Goal: Task Accomplishment & Management: Use online tool/utility

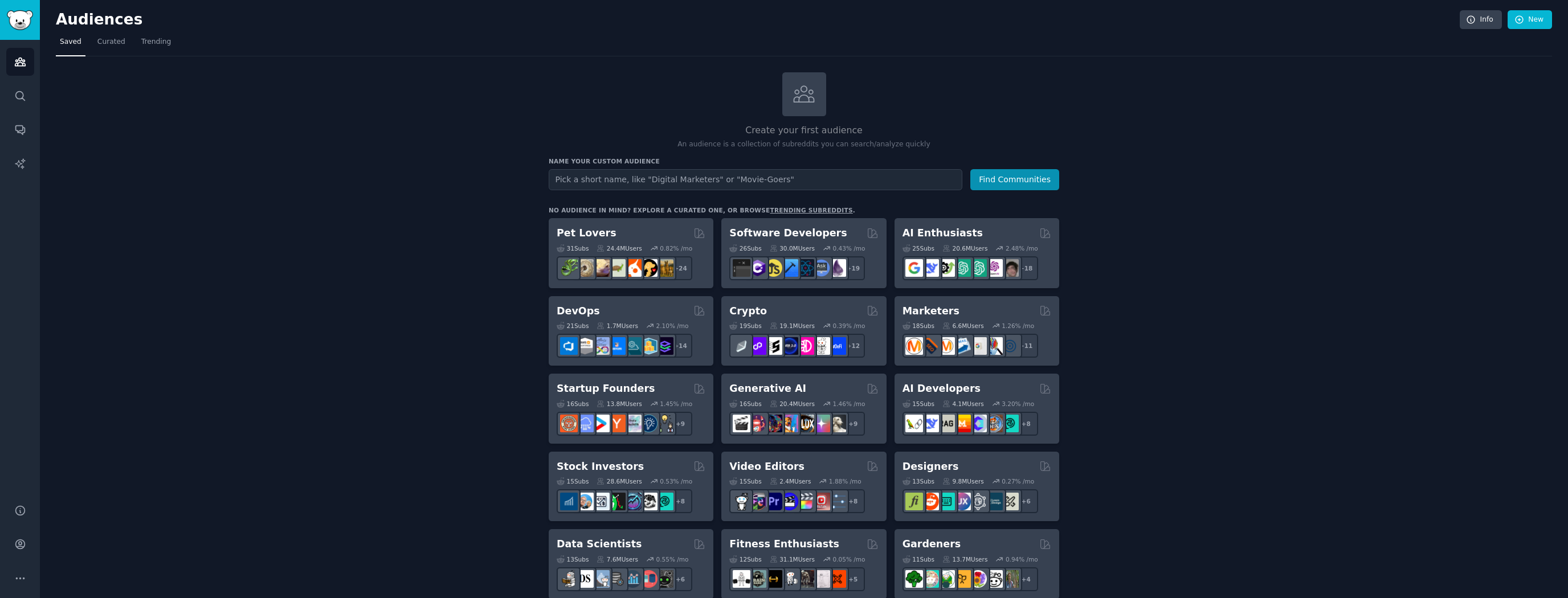
click at [606, 176] on input "text" at bounding box center [755, 179] width 414 height 21
type input "full body training"
click at [1012, 185] on button "Find Communities" at bounding box center [1015, 179] width 89 height 21
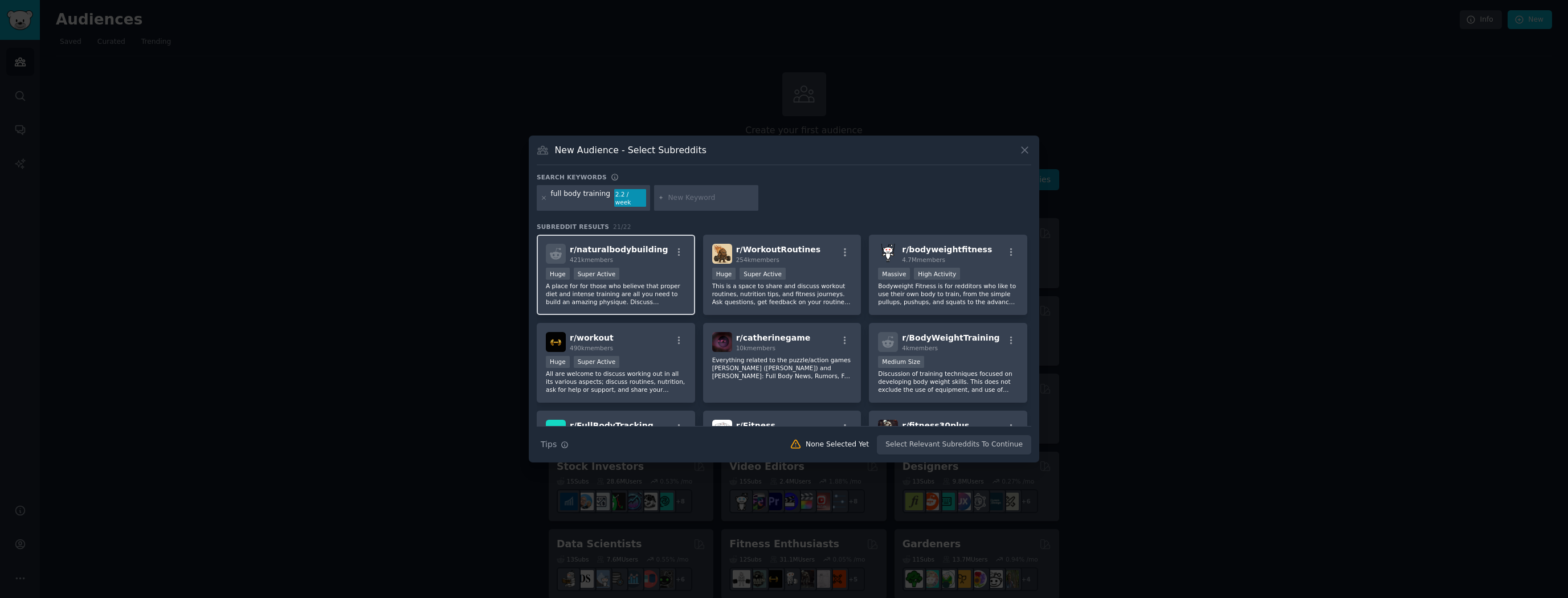
click at [654, 273] on div "Huge Super Active" at bounding box center [616, 274] width 140 height 14
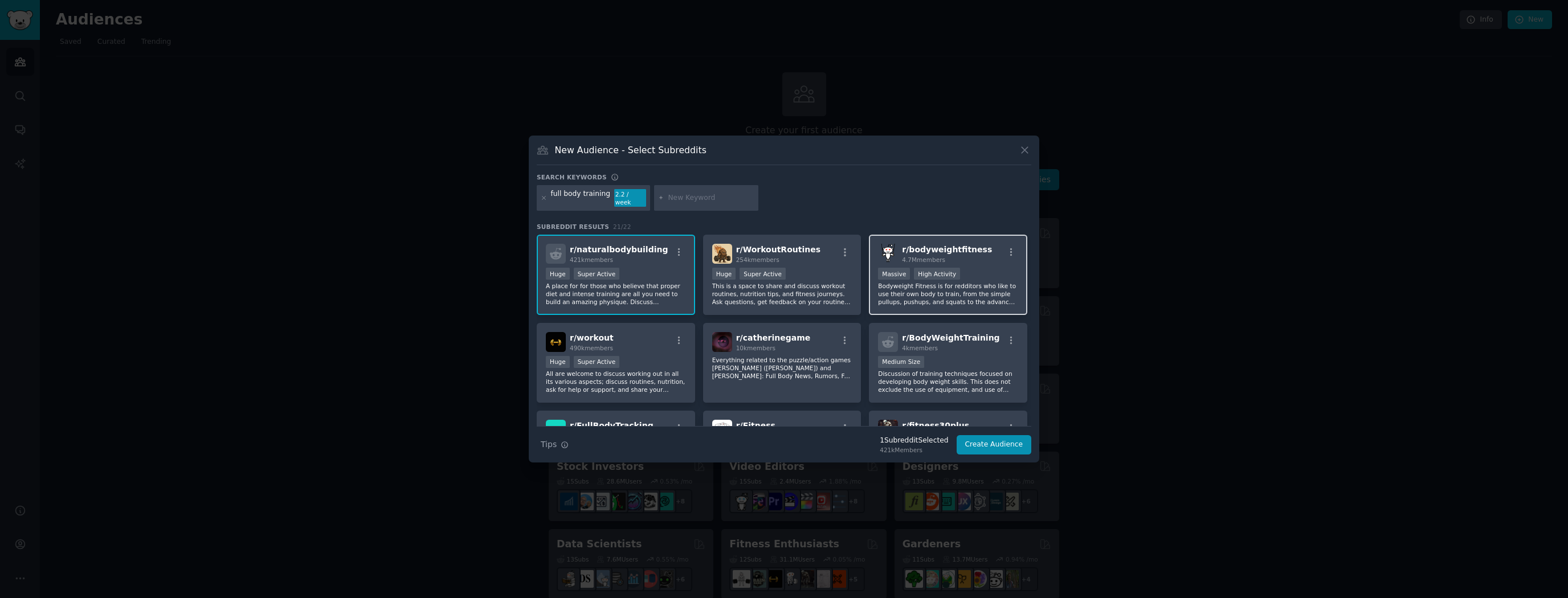
click at [981, 276] on div ">= 80th percentile for submissions / day Massive High Activity" at bounding box center [948, 274] width 140 height 14
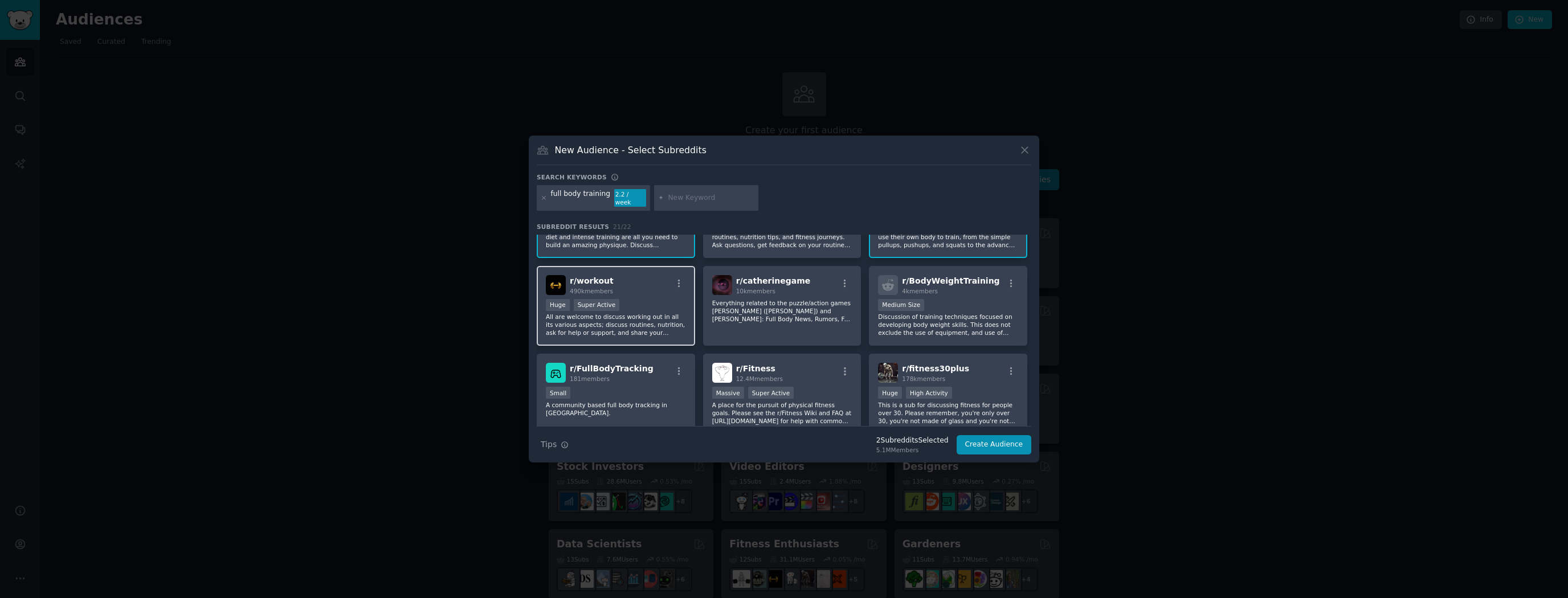
click at [639, 313] on p "All are welcome to discuss working out in all its various aspects; discuss rout…" at bounding box center [616, 324] width 140 height 24
click at [989, 285] on div "r/ BodyWeightTraining 4k members" at bounding box center [948, 285] width 140 height 20
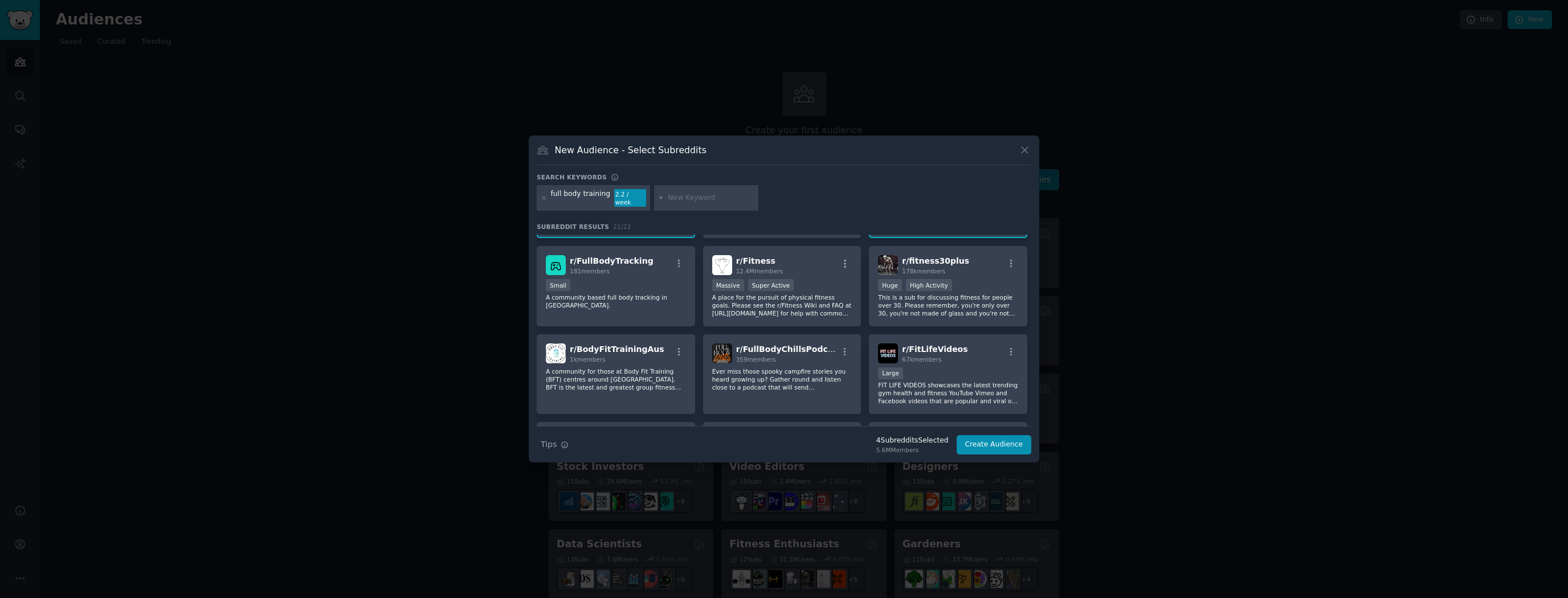
scroll to position [171, 0]
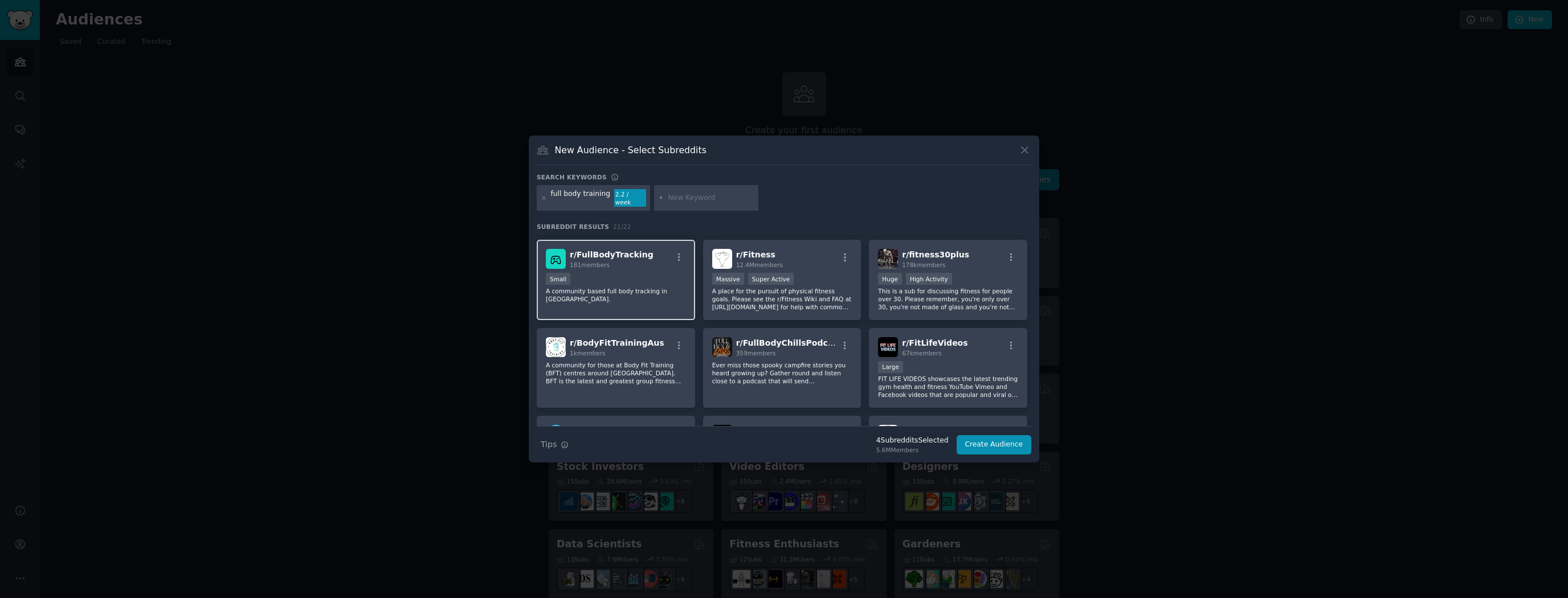
click at [638, 294] on div "r/ FullBodyTracking 181 members 100 - 1000 members Small A community based full…" at bounding box center [616, 280] width 158 height 80
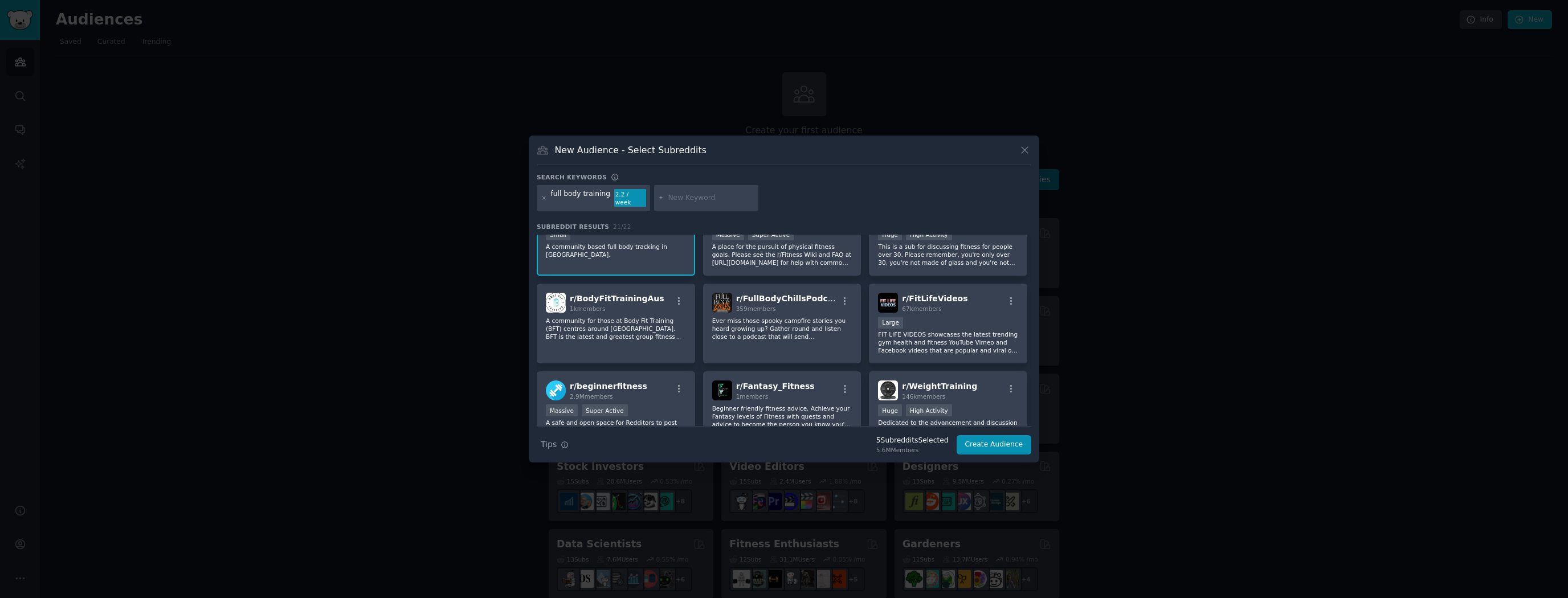
scroll to position [228, 0]
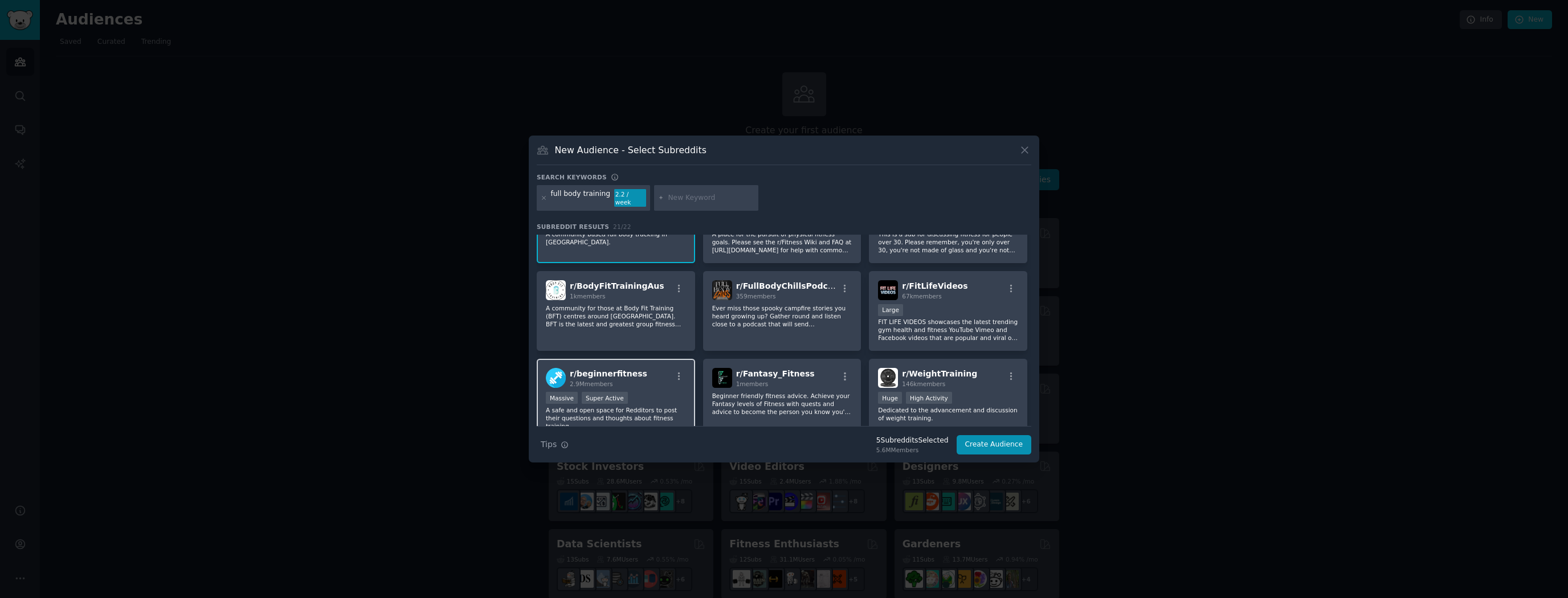
click at [613, 381] on div "r/ beginnerfitness 2.9M members >= 95th percentile for submissions / day Massiv…" at bounding box center [616, 399] width 158 height 80
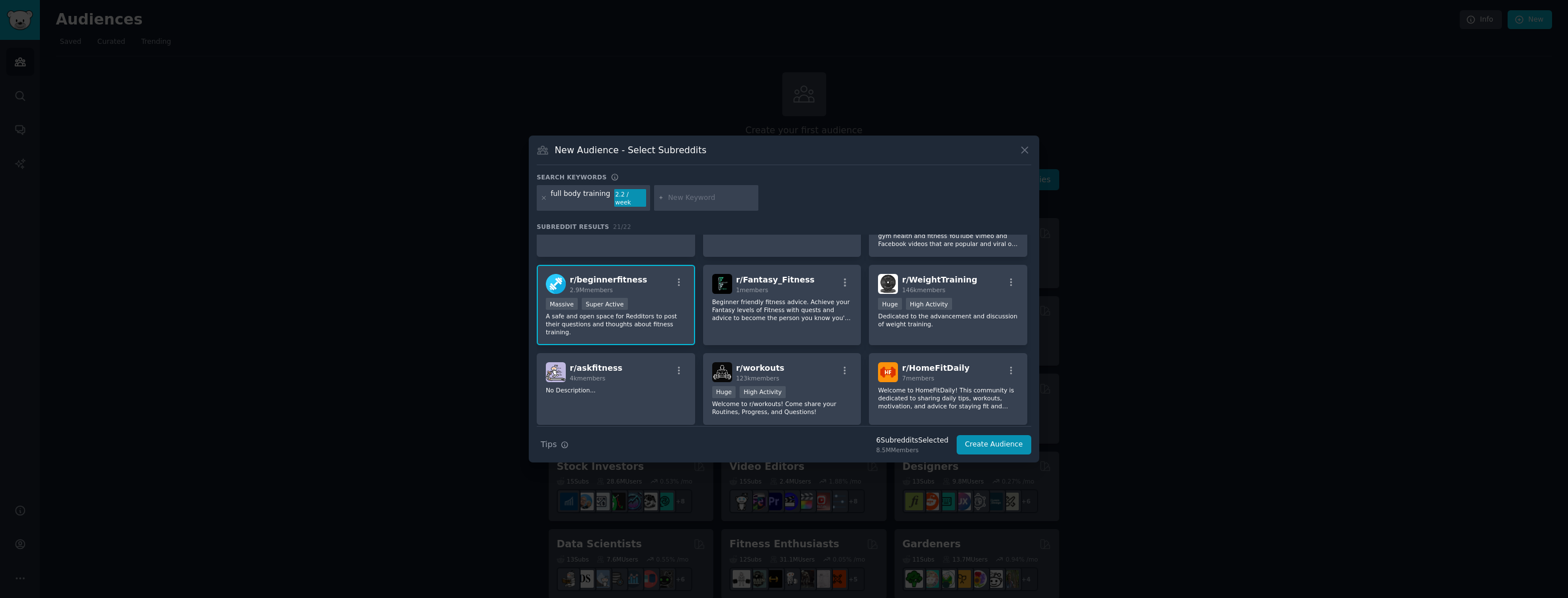
scroll to position [342, 0]
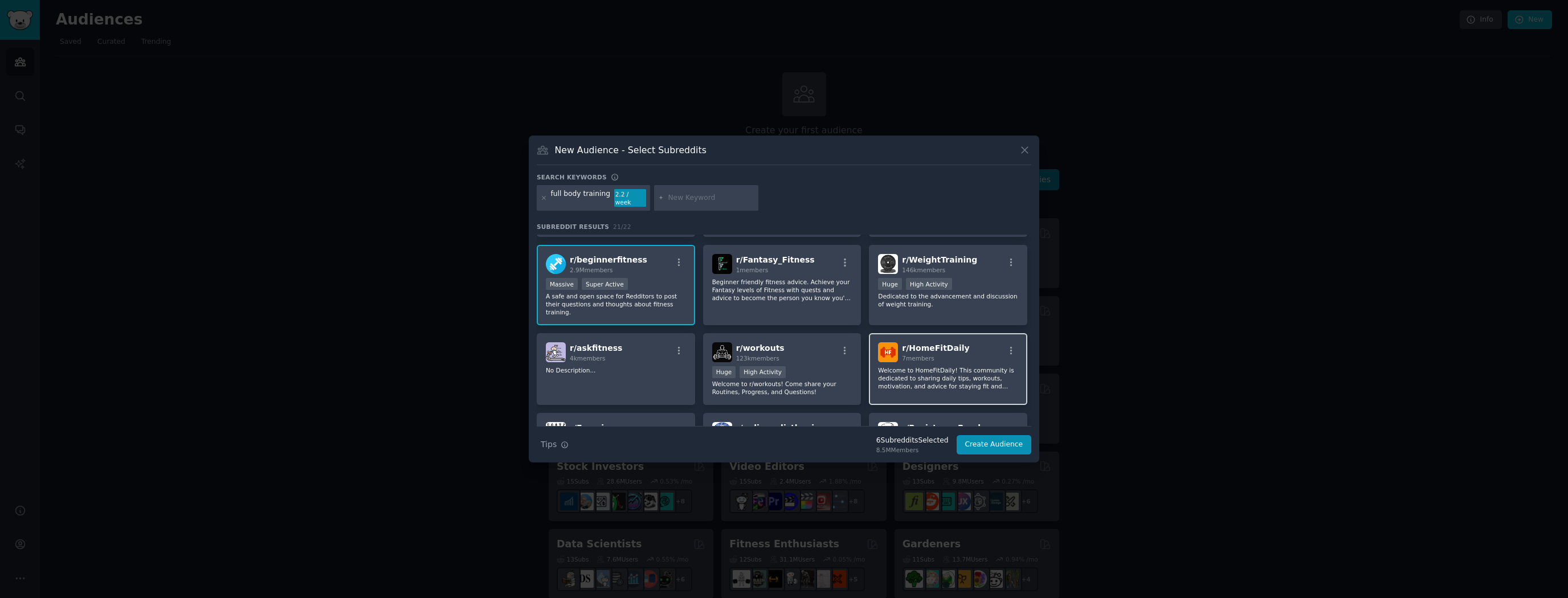
click at [973, 366] on p "Welcome to HomeFitDaily! This community is dedicated to sharing daily tips, wor…" at bounding box center [948, 378] width 140 height 24
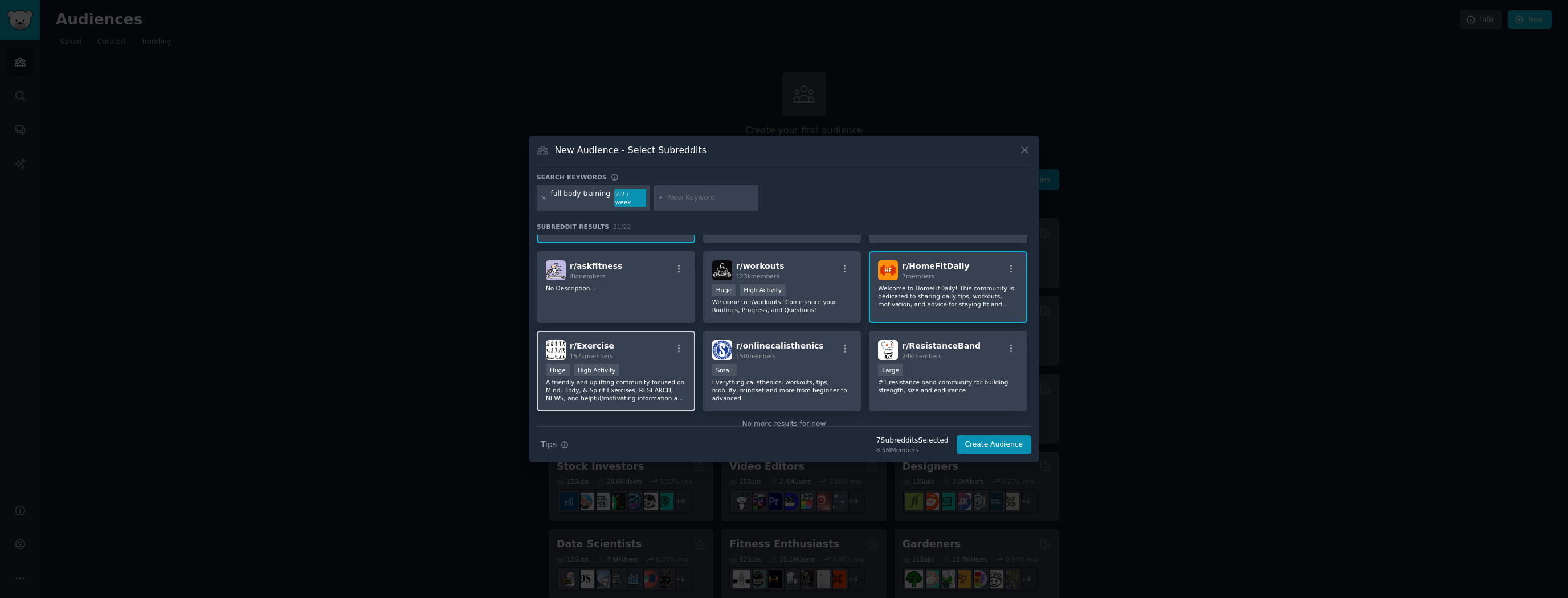
scroll to position [437, 0]
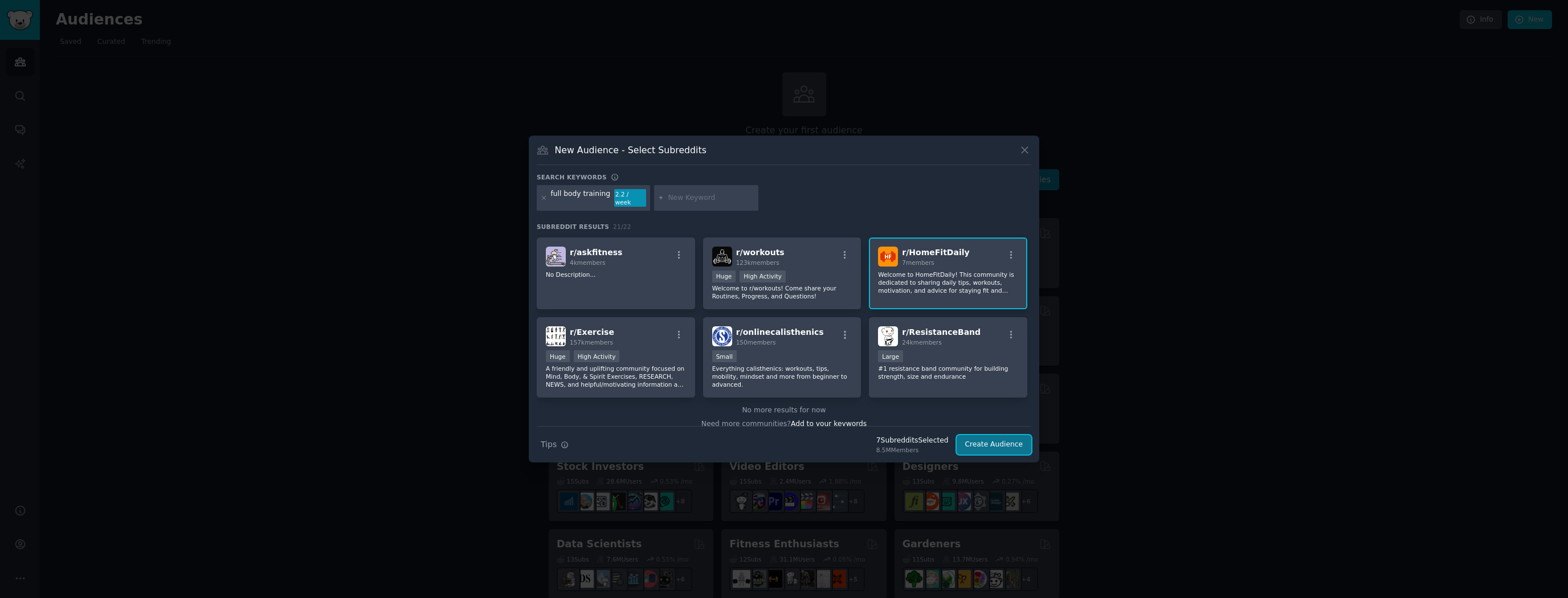
click at [980, 443] on button "Create Audience" at bounding box center [995, 445] width 75 height 19
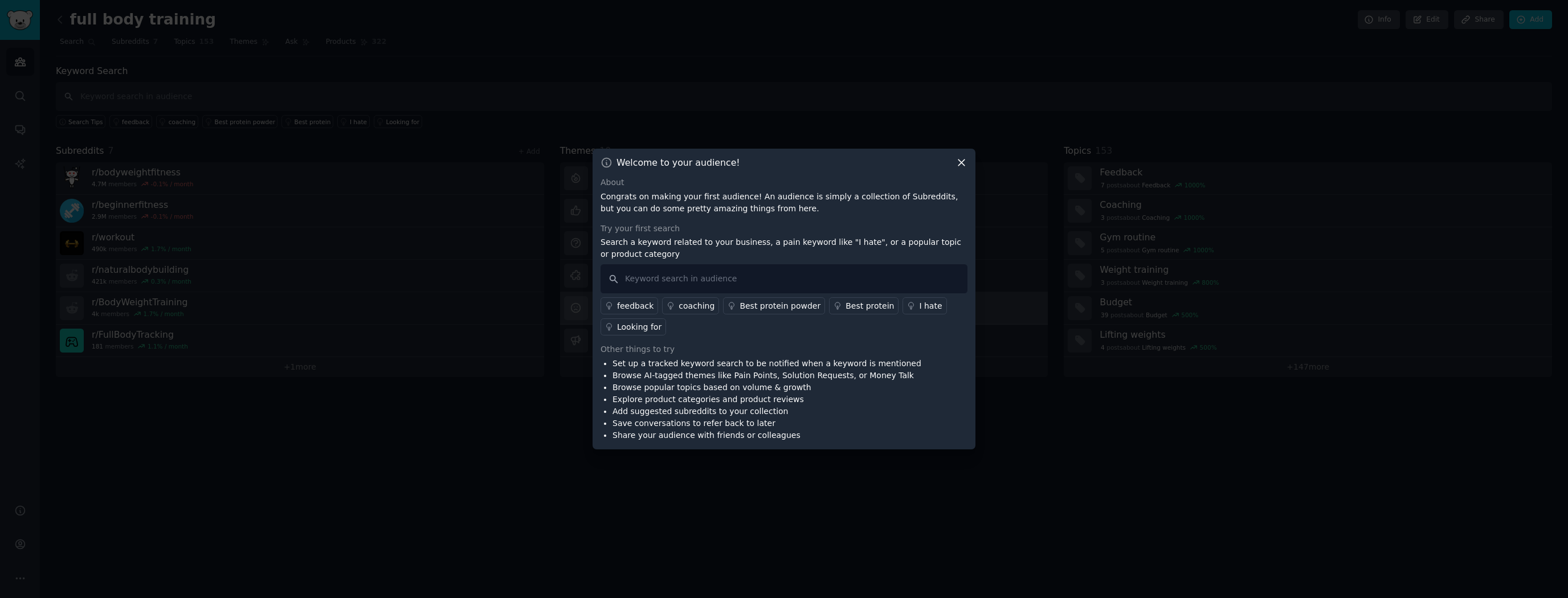
click at [919, 304] on div "I hate" at bounding box center [930, 306] width 23 height 12
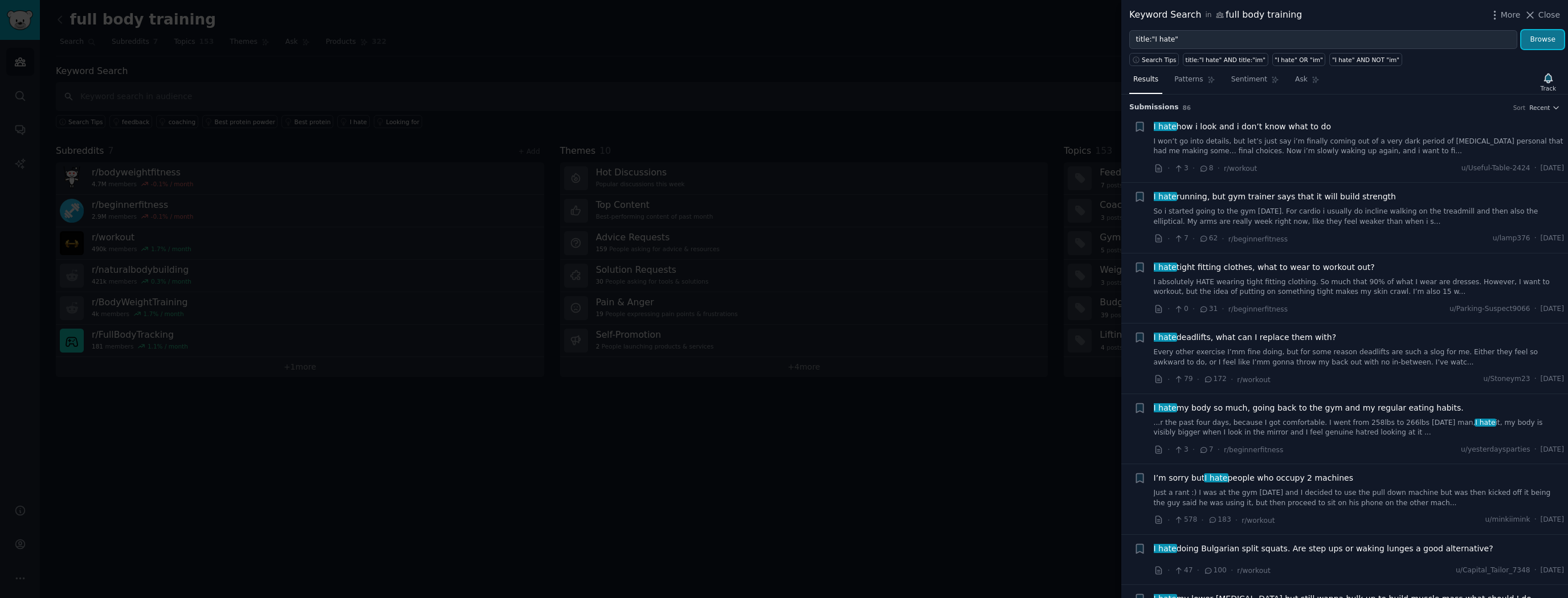
click at [1555, 41] on button "Browse" at bounding box center [1542, 40] width 43 height 19
click at [1545, 17] on span "Close" at bounding box center [1549, 15] width 22 height 12
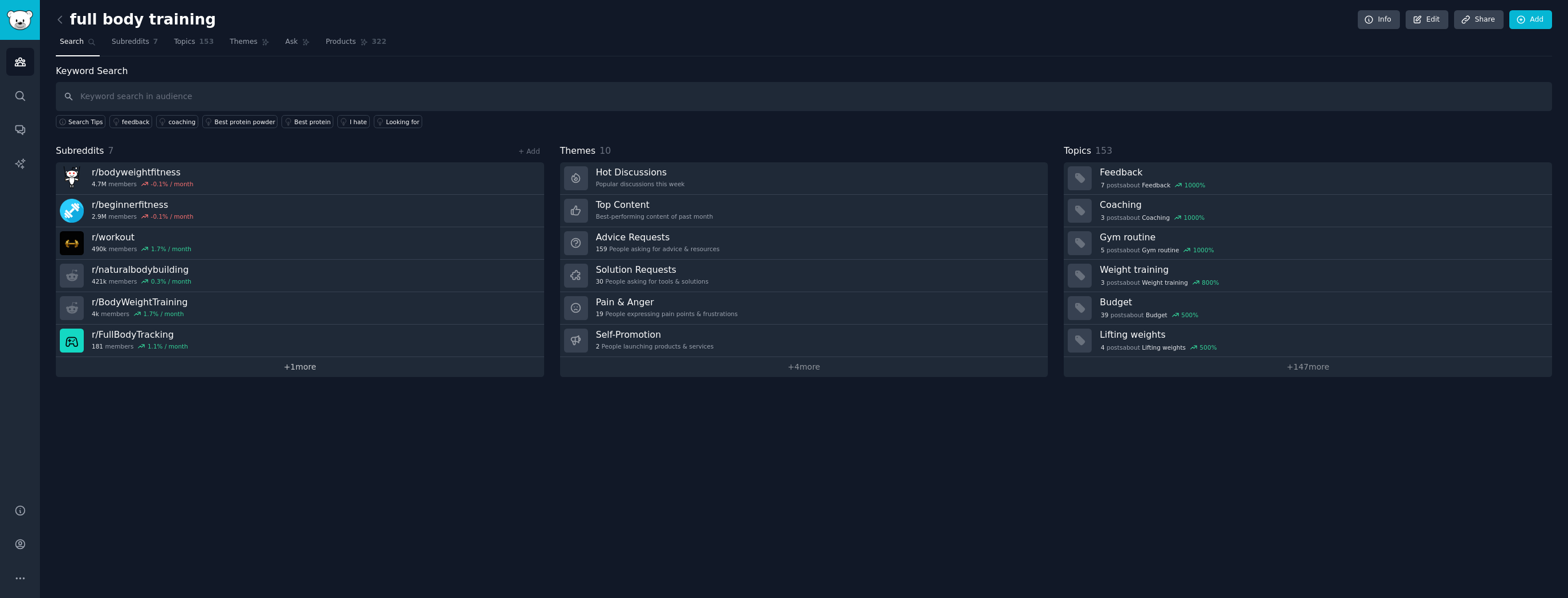
click at [328, 369] on link "+ 1 more" at bounding box center [300, 367] width 488 height 20
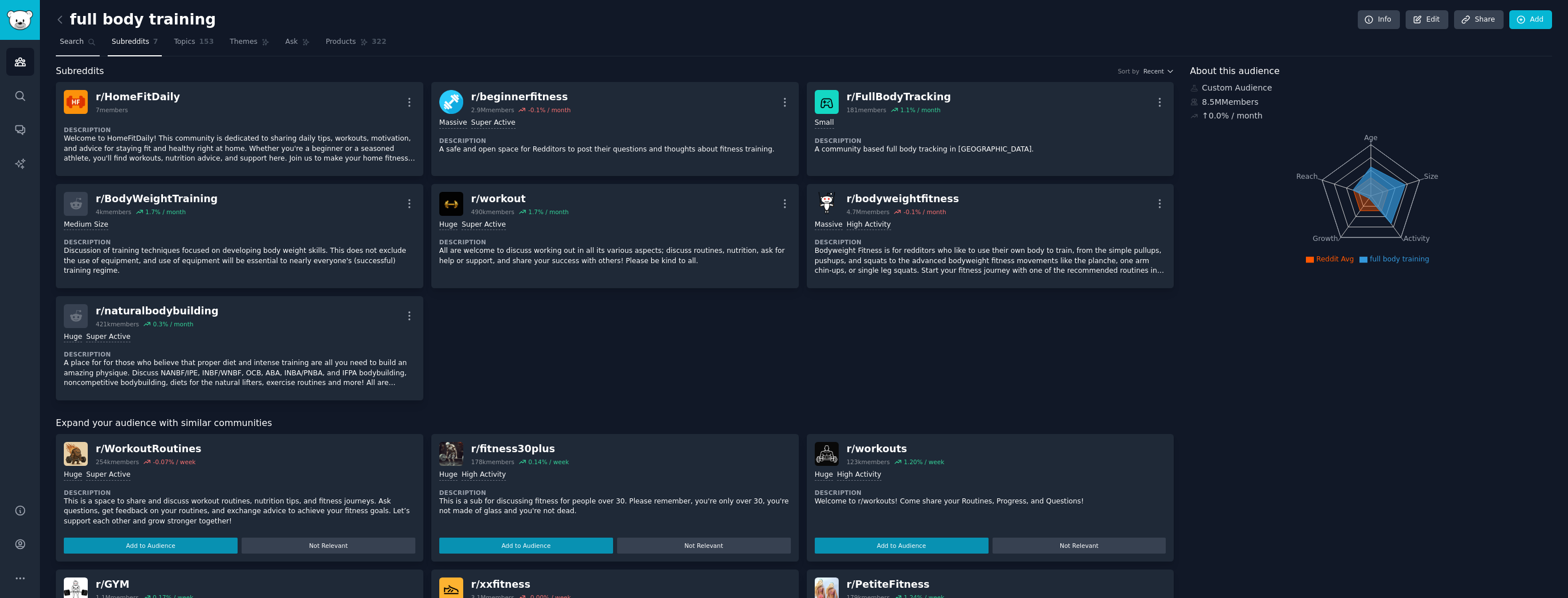
click at [70, 38] on span "Search" at bounding box center [71, 42] width 24 height 10
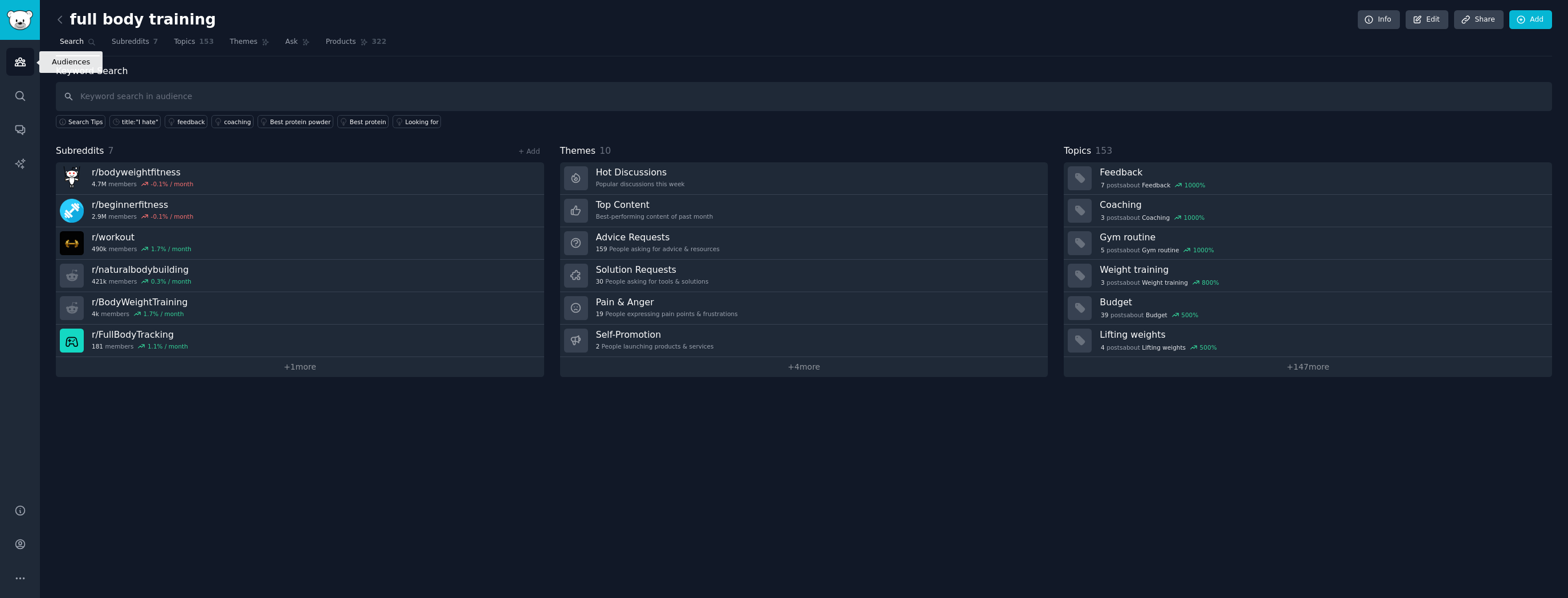
click at [12, 68] on link "Audiences" at bounding box center [20, 62] width 28 height 28
